Goal: Navigation & Orientation: Find specific page/section

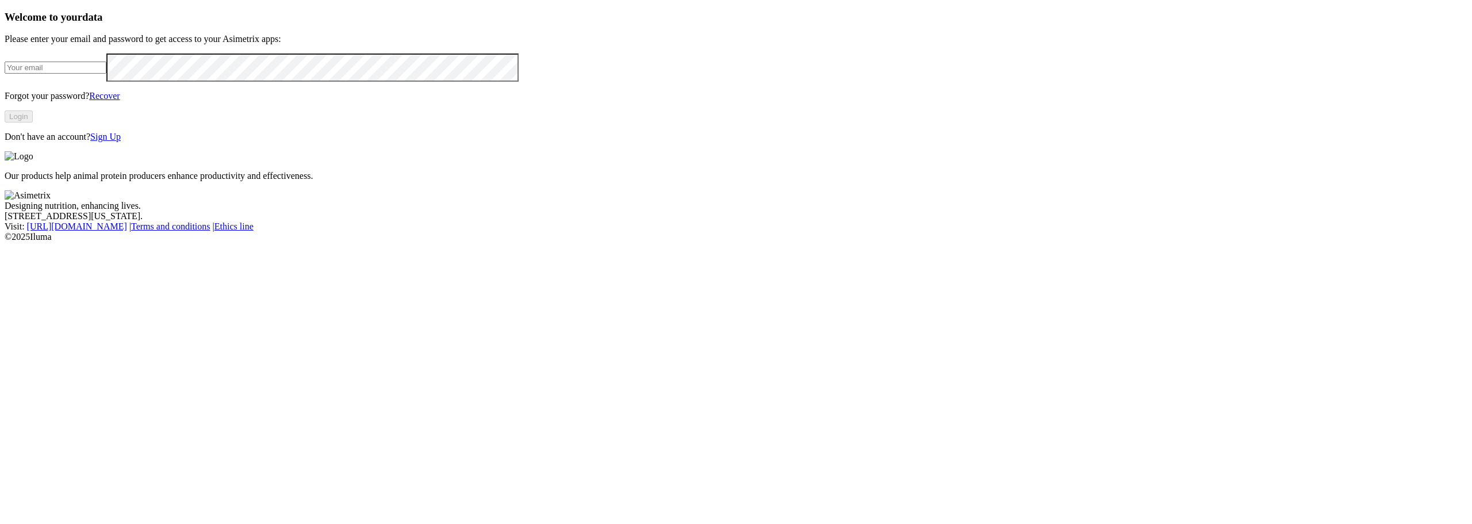
type input "[PERSON_NAME][EMAIL_ADDRESS][PERSON_NAME][DOMAIN_NAME]"
click at [33, 122] on button "Login" at bounding box center [19, 116] width 28 height 12
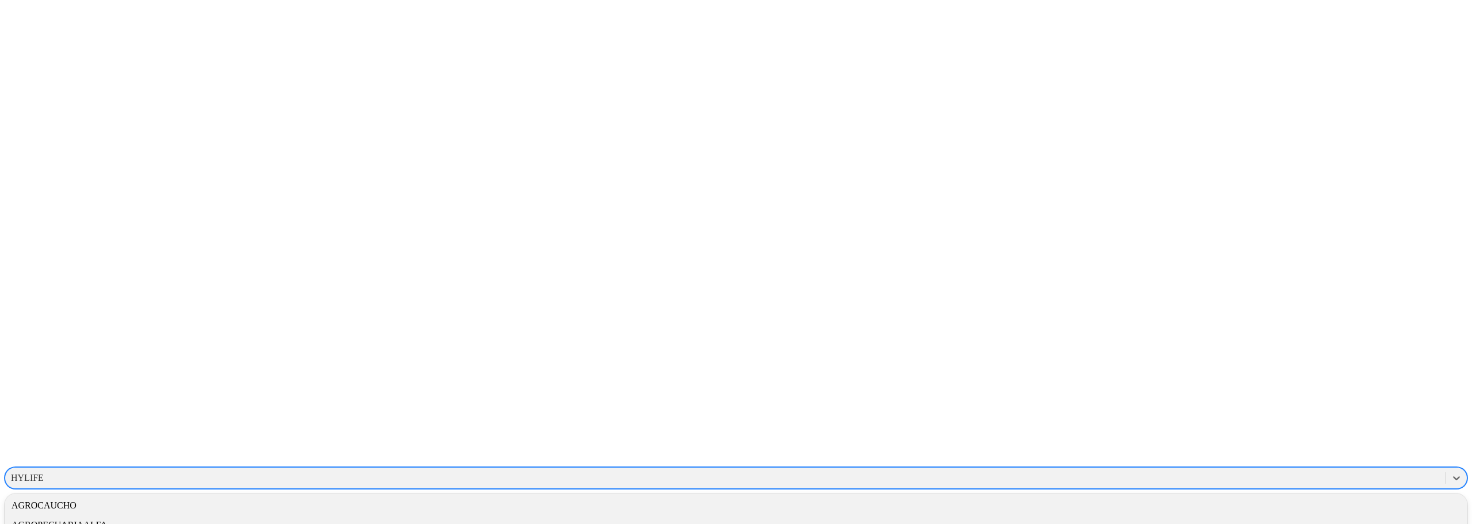
click at [1232, 469] on div "HYLIFE" at bounding box center [725, 477] width 1440 height 17
click at [1298, 506] on div "GRUPONUTEC" at bounding box center [736, 516] width 1463 height 20
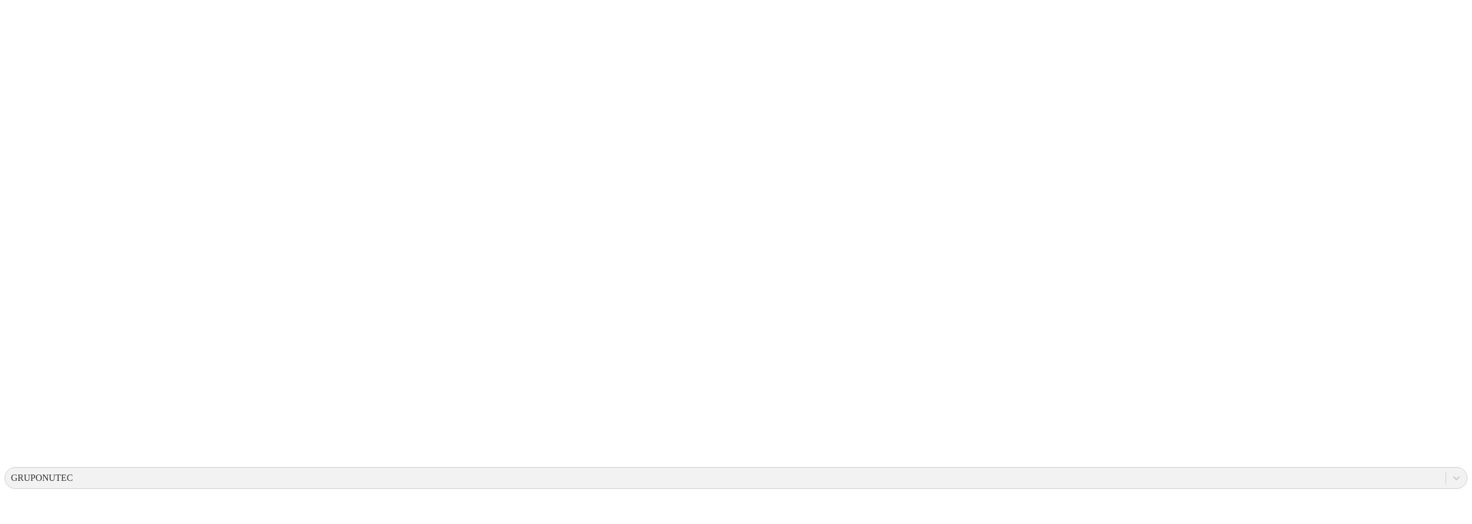
click at [1196, 469] on div "GRUPONUTEC" at bounding box center [721, 477] width 1432 height 17
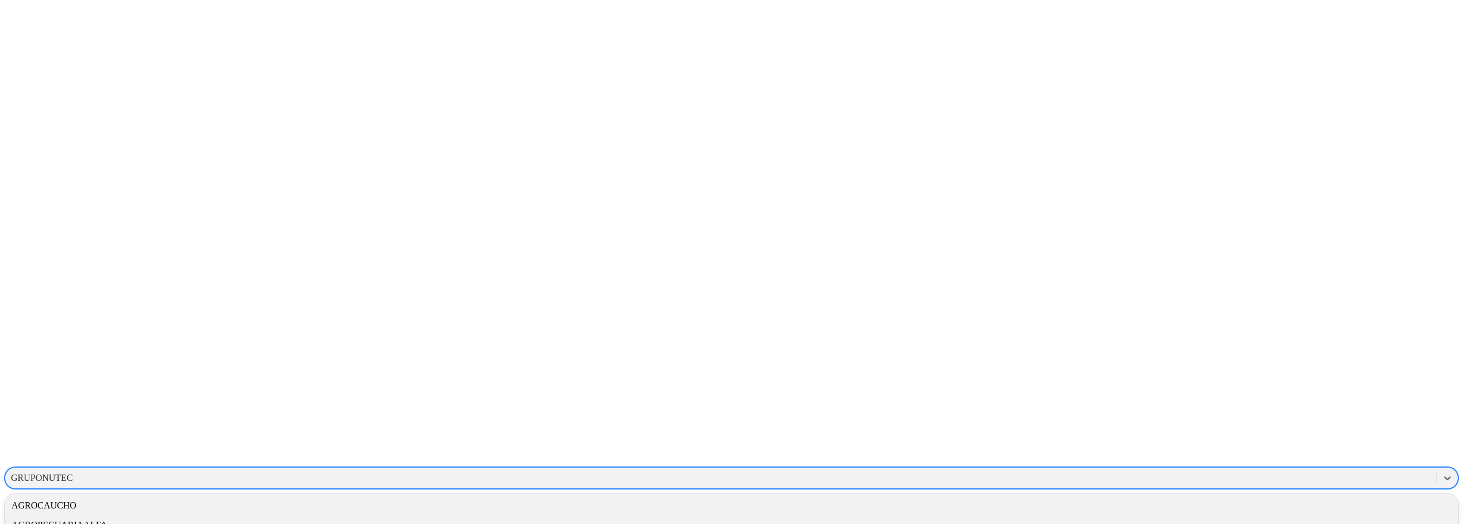
click at [1196, 469] on div "GRUPONUTEC" at bounding box center [721, 477] width 1432 height 17
